Goal: Task Accomplishment & Management: Use online tool/utility

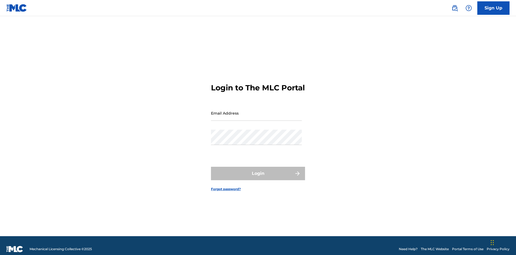
scroll to position [7, 0]
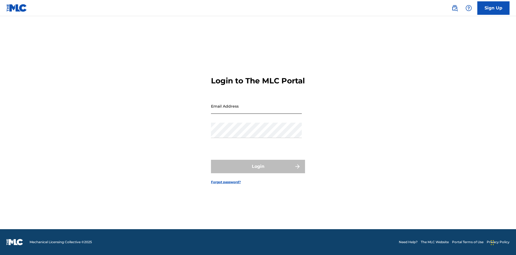
click at [256, 110] on input "Email Address" at bounding box center [256, 105] width 91 height 15
type input "[PERSON_NAME][EMAIL_ADDRESS][PERSON_NAME][DOMAIN_NAME]"
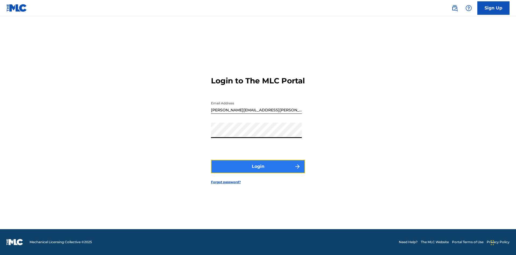
click at [258, 171] on button "Login" at bounding box center [258, 165] width 94 height 13
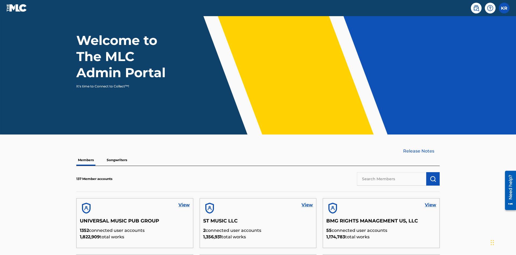
scroll to position [162, 0]
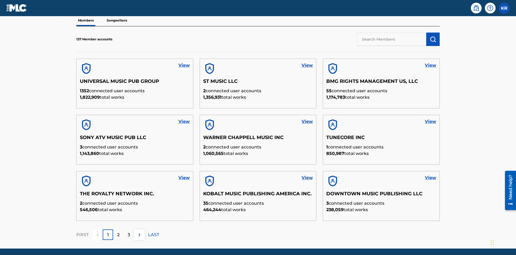
click at [391, 39] on input "text" at bounding box center [391, 38] width 69 height 13
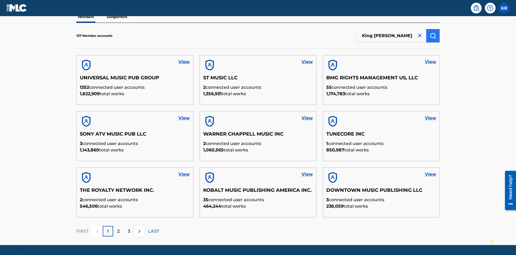
type input "King [PERSON_NAME]"
click at [433, 35] on img "submit" at bounding box center [432, 35] width 6 height 6
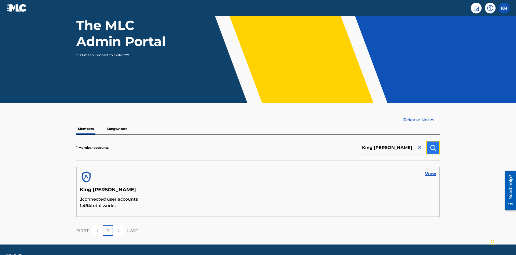
scroll to position [70, 0]
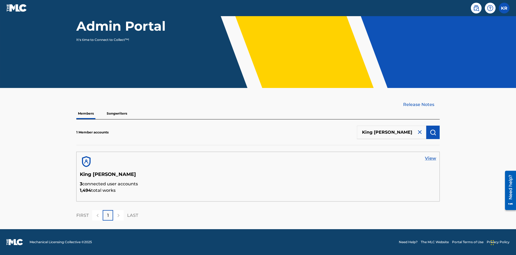
click at [430, 158] on link "View" at bounding box center [430, 158] width 11 height 6
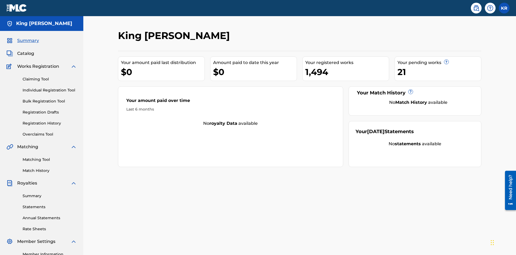
scroll to position [67, 0]
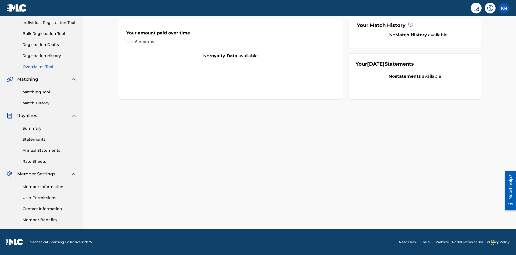
click at [50, 67] on link "Overclaims Tool" at bounding box center [50, 67] width 54 height 6
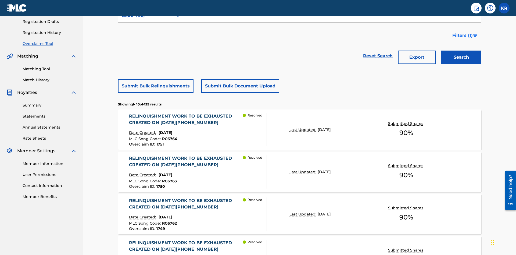
click at [462, 35] on span "Filters ( 1 )" at bounding box center [462, 35] width 20 height 6
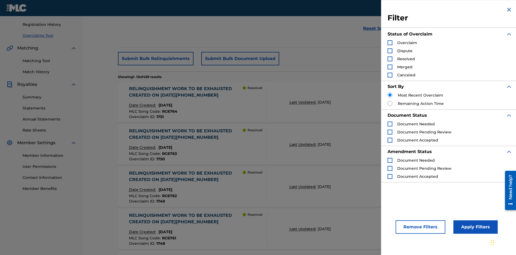
click at [390, 43] on div "Search Form" at bounding box center [389, 42] width 5 height 5
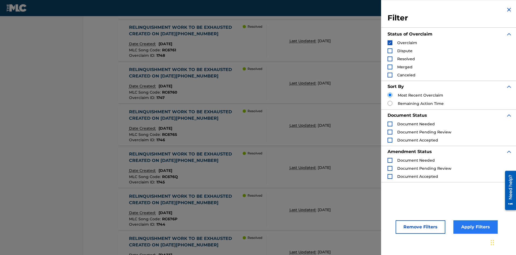
click at [474, 227] on button "Apply Filters" at bounding box center [475, 226] width 44 height 13
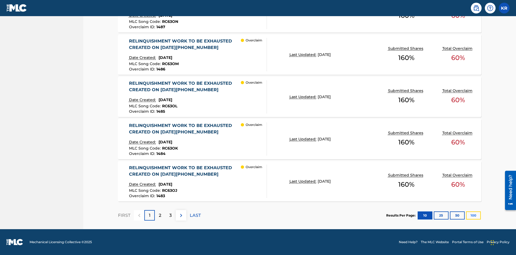
click at [473, 215] on button "100" at bounding box center [473, 215] width 15 height 8
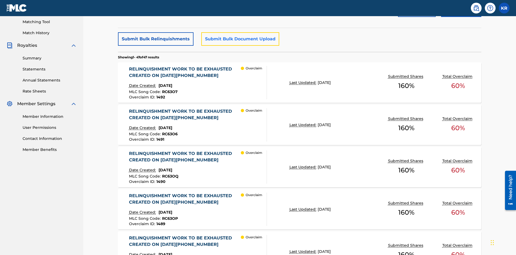
click at [239, 39] on button "Submit Bulk Document Upload" at bounding box center [240, 38] width 78 height 13
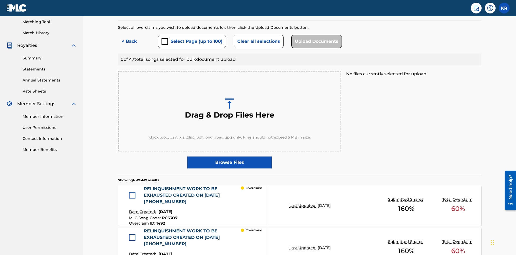
scroll to position [140, 0]
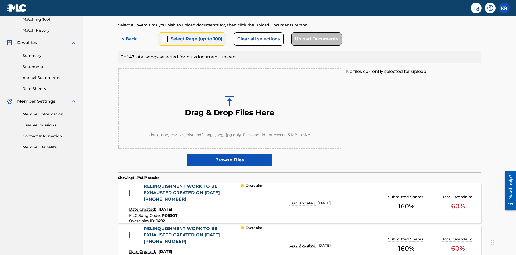
click at [191, 39] on button "Select Page (up to 100)" at bounding box center [192, 38] width 68 height 13
